Goal: Task Accomplishment & Management: Manage account settings

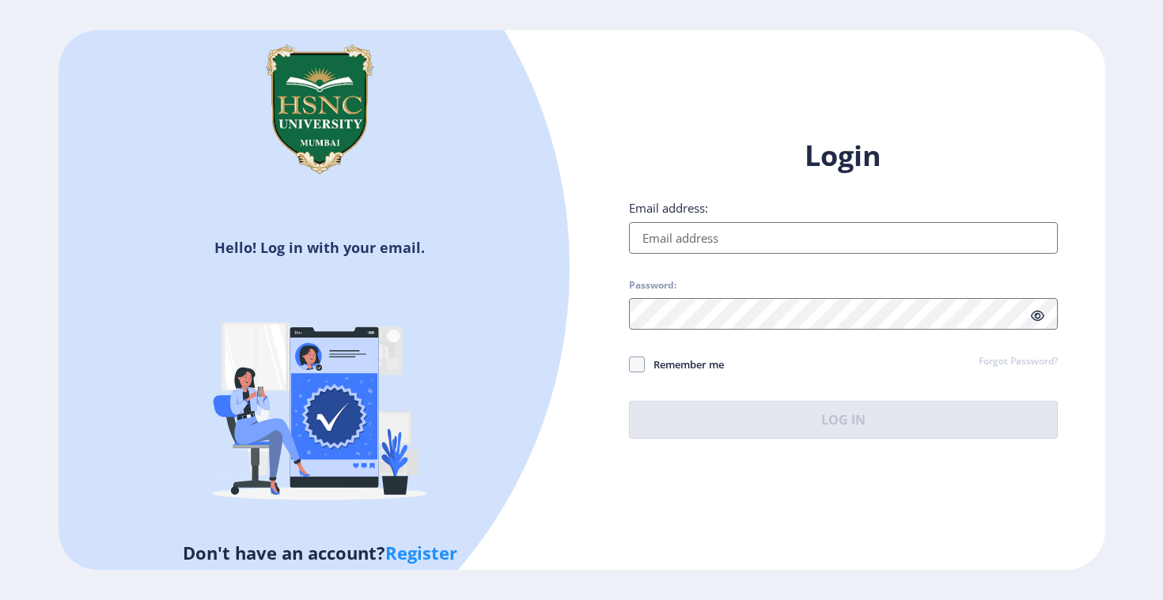
click at [748, 244] on input "Email address:" at bounding box center [843, 238] width 429 height 32
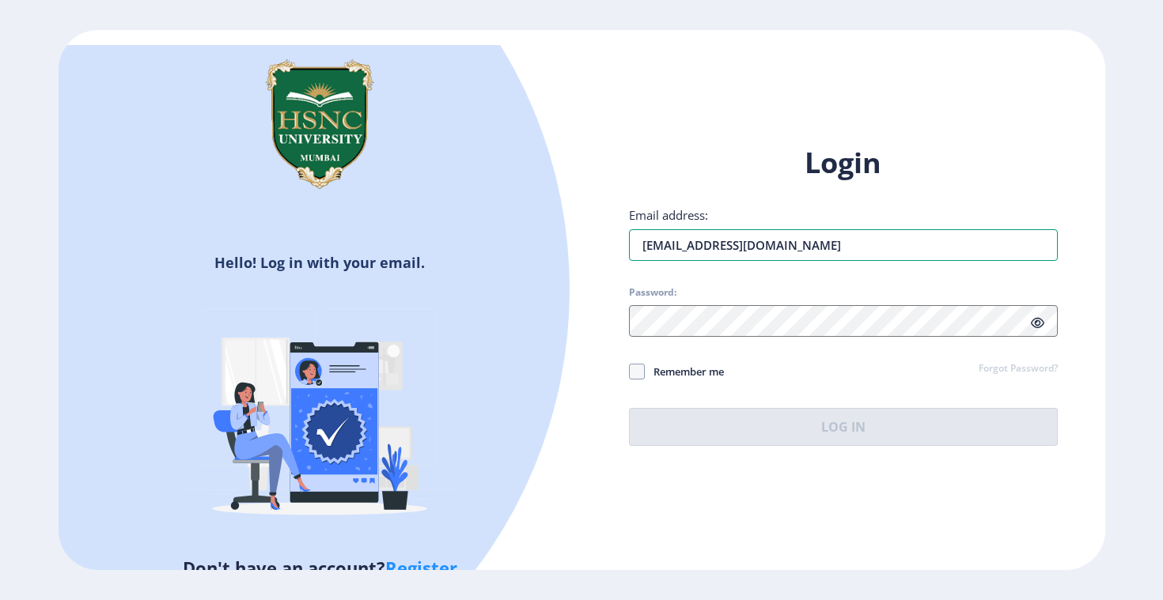
type input "[EMAIL_ADDRESS][DOMAIN_NAME]"
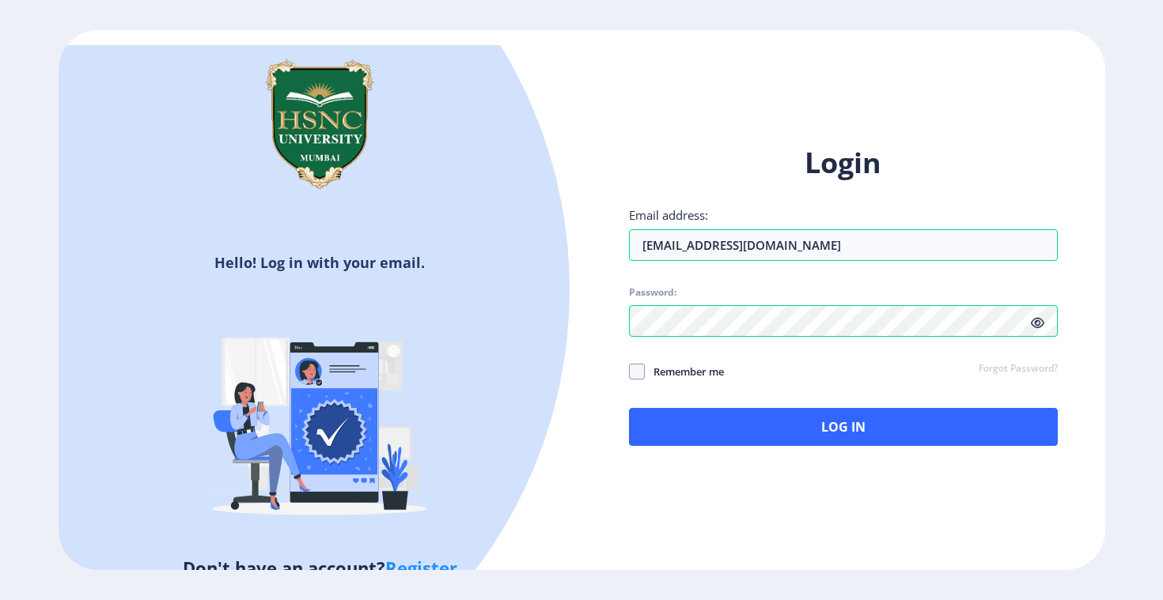
click at [702, 362] on span "Remember me" at bounding box center [684, 371] width 79 height 19
click at [630, 371] on input "Remember me" at bounding box center [629, 371] width 1 height 1
checkbox input "true"
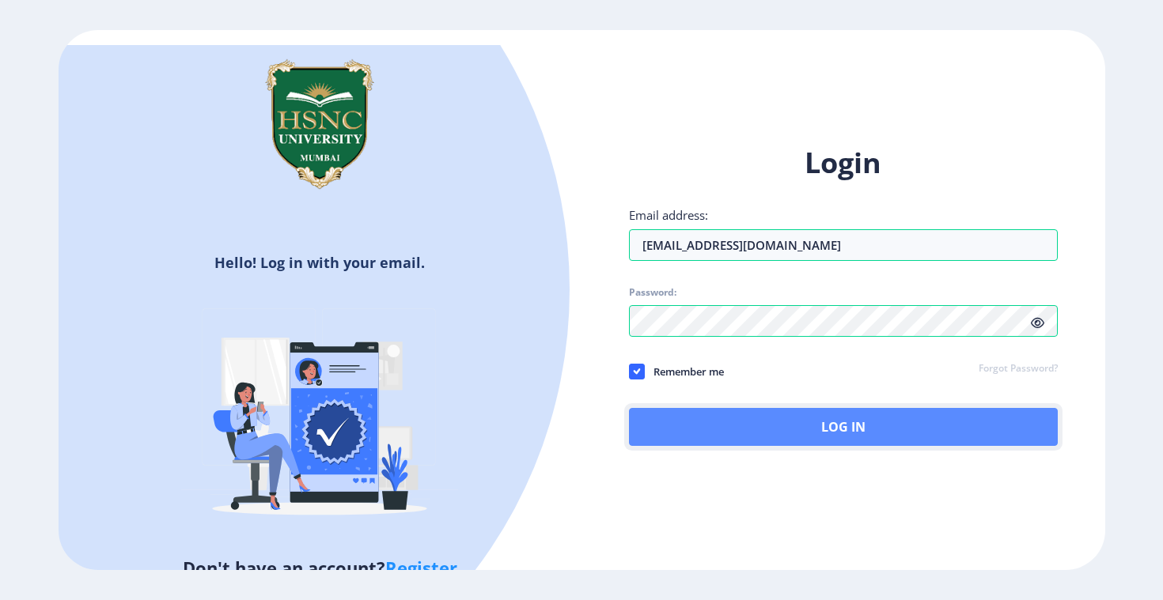
click at [744, 418] on button "Log In" at bounding box center [843, 427] width 429 height 38
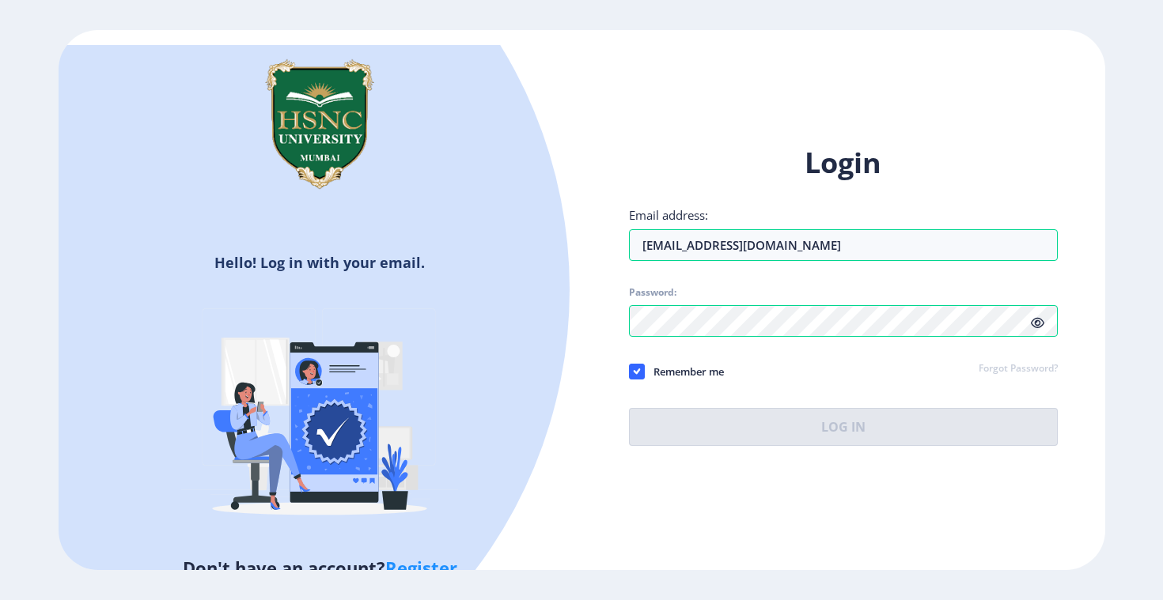
click at [1033, 320] on icon at bounding box center [1037, 323] width 13 height 12
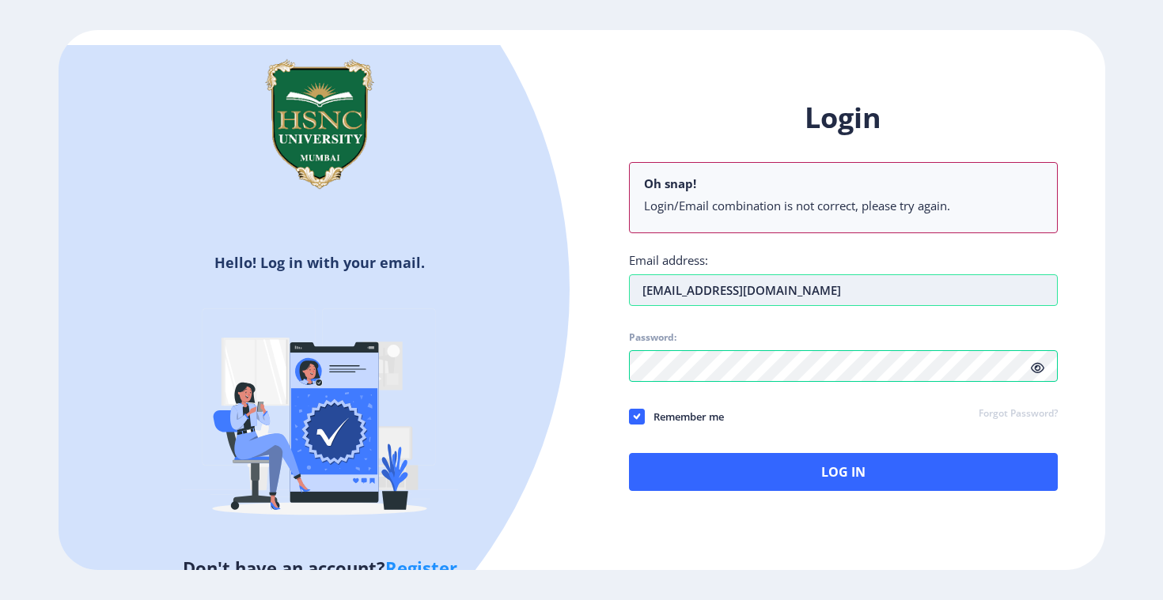
click at [808, 285] on input "[EMAIL_ADDRESS][DOMAIN_NAME]" at bounding box center [843, 290] width 429 height 32
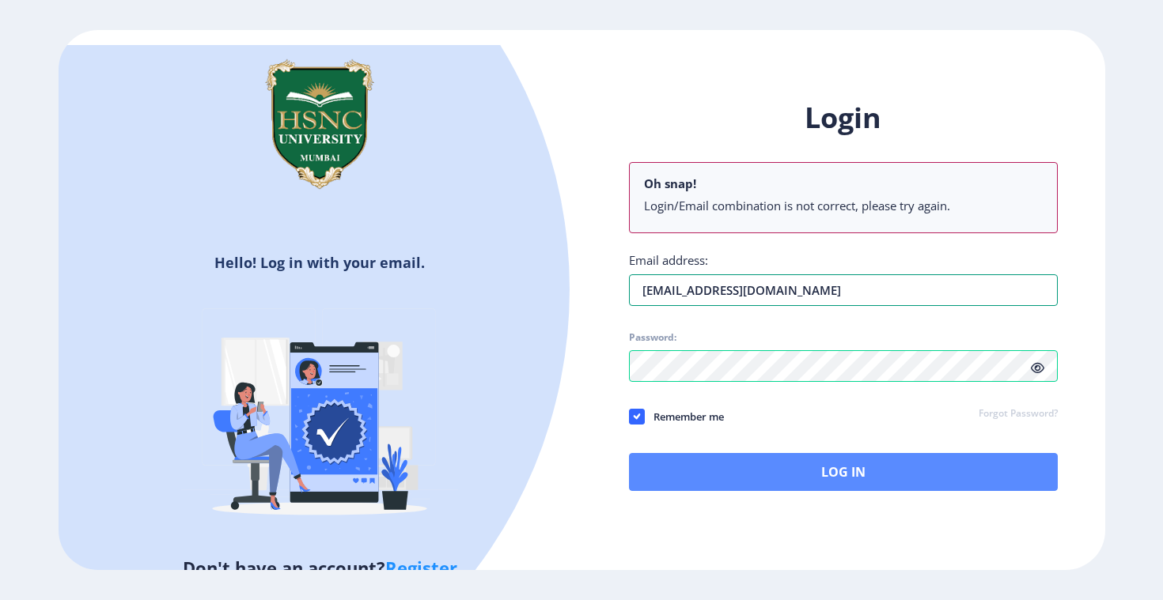
type input "[EMAIL_ADDRESS][DOMAIN_NAME]"
click at [789, 480] on button "Log In" at bounding box center [843, 472] width 429 height 38
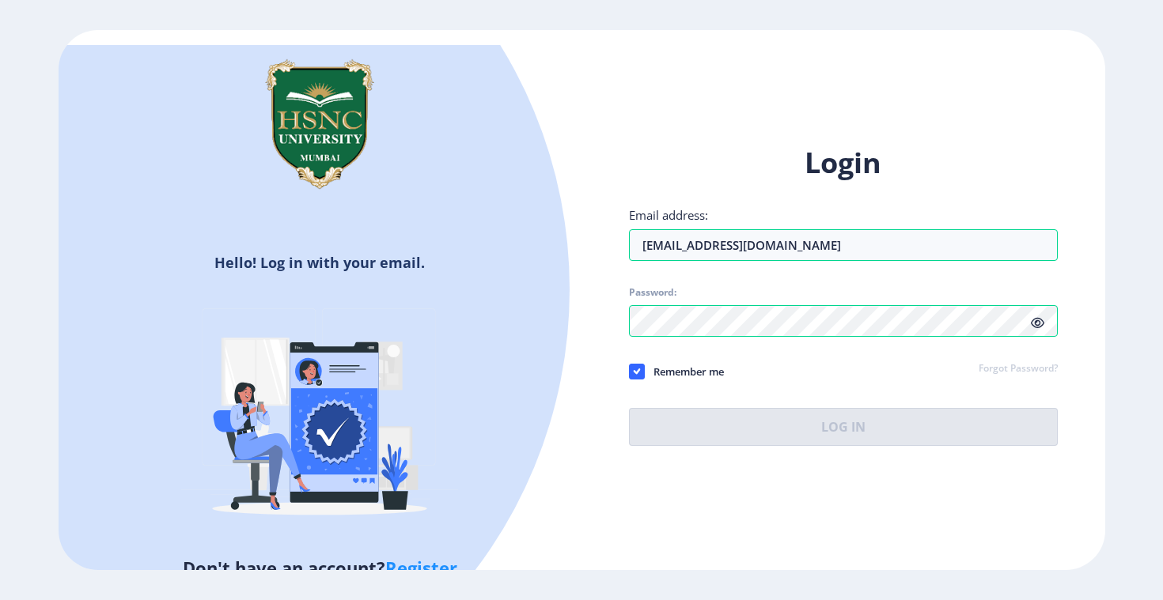
click at [1031, 366] on link "Forgot Password?" at bounding box center [1018, 369] width 79 height 14
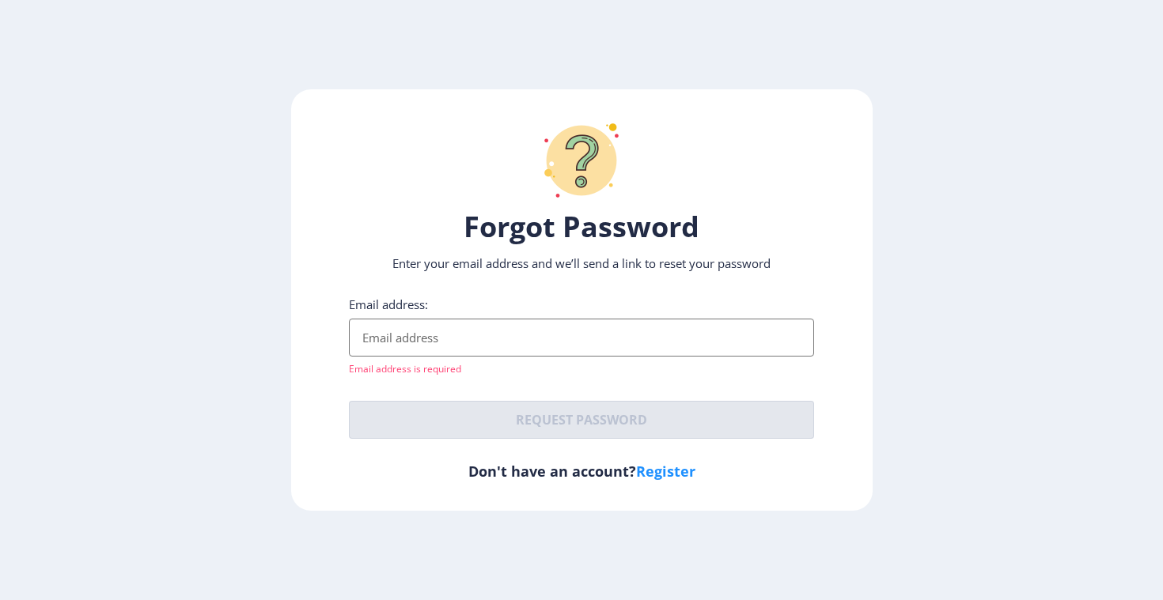
click at [533, 329] on input "Email address:" at bounding box center [581, 338] width 465 height 38
type input "[EMAIL_ADDRESS][DOMAIN_NAME]"
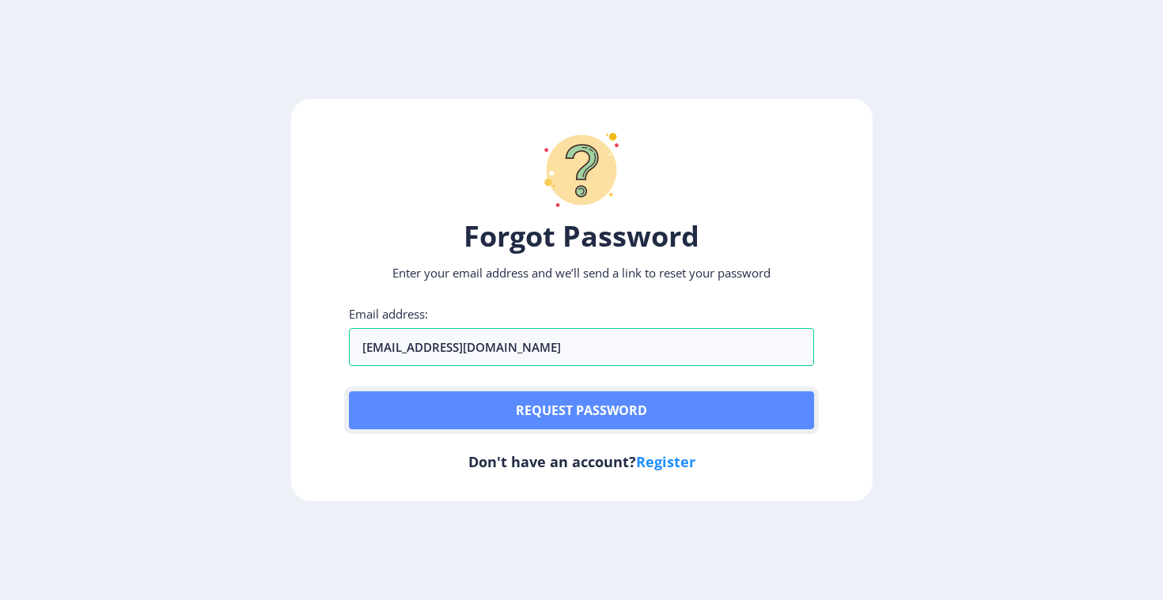
click at [572, 409] on button "Request password" at bounding box center [581, 411] width 465 height 38
click at [542, 408] on button "Request password" at bounding box center [581, 411] width 465 height 38
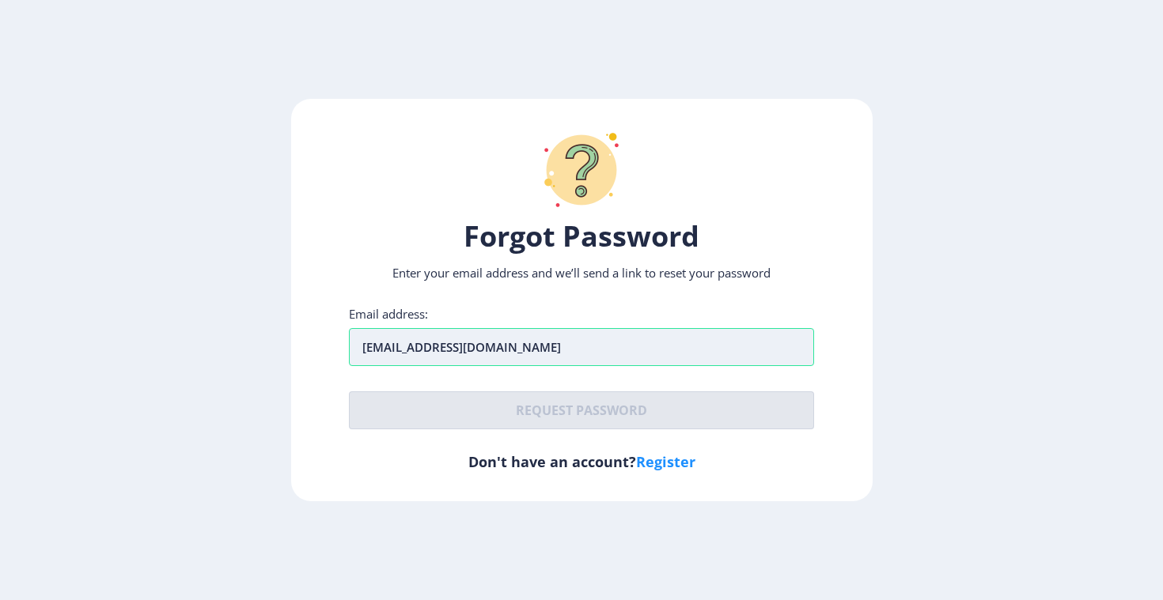
click at [533, 351] on input "[EMAIL_ADDRESS][DOMAIN_NAME]" at bounding box center [581, 347] width 465 height 38
type input "[EMAIL_ADDRESS][DOMAIN_NAME]"
click at [560, 388] on div "Email address: jharituraj27@gmail.com Request password" at bounding box center [581, 367] width 465 height 123
